Goal: Task Accomplishment & Management: Manage account settings

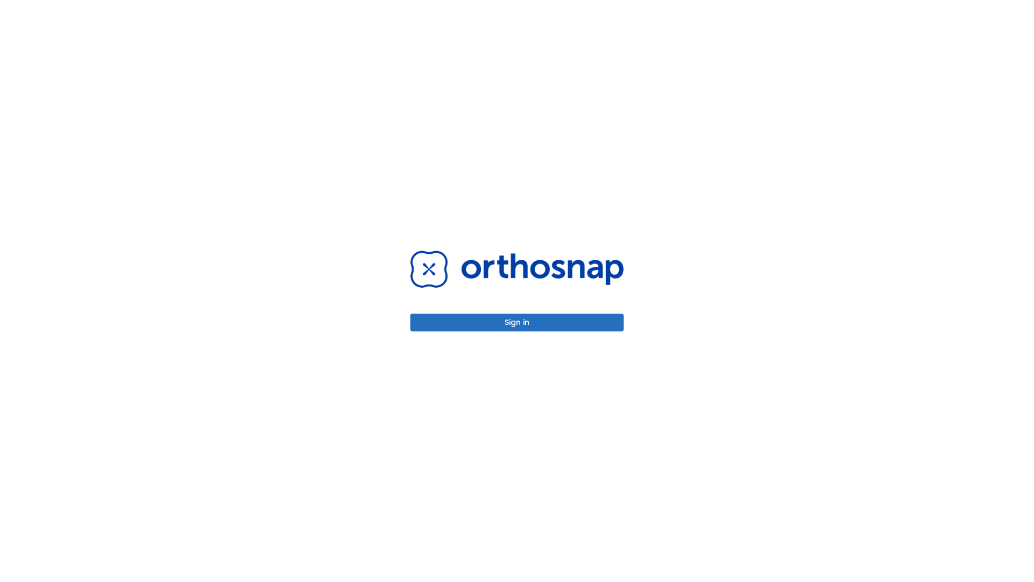
click at [517, 322] on button "Sign in" at bounding box center [517, 323] width 213 height 18
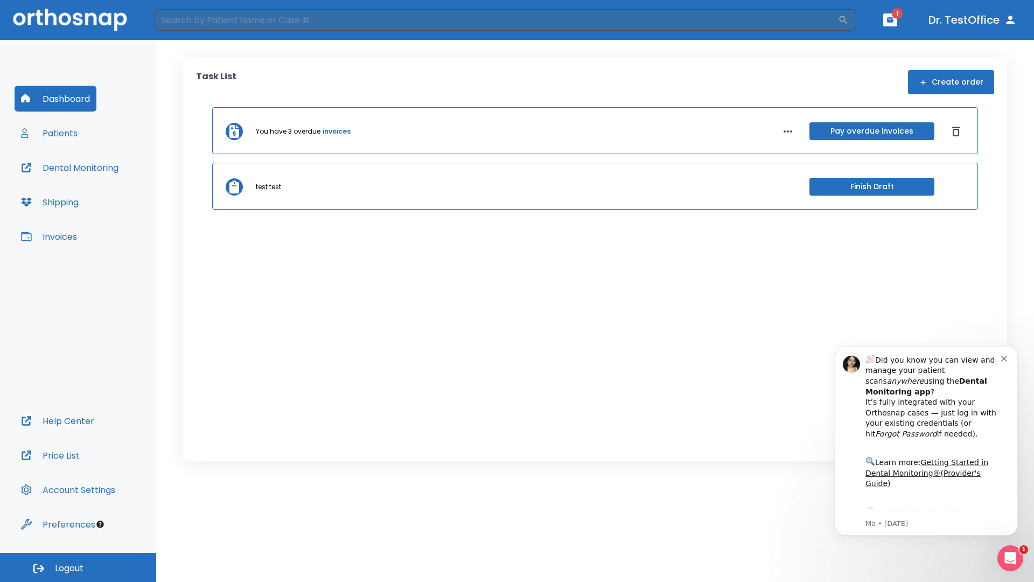
click at [78, 567] on span "Logout" at bounding box center [69, 568] width 29 height 12
